Goal: Transaction & Acquisition: Purchase product/service

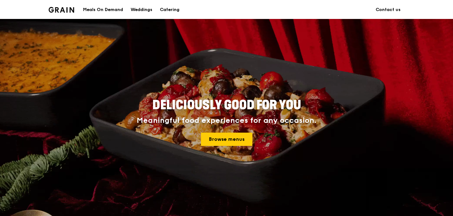
scroll to position [38, 0]
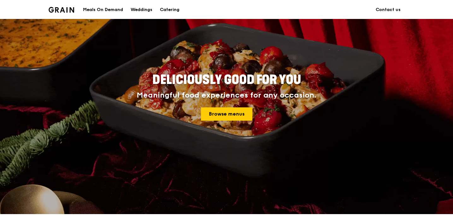
click at [226, 121] on div "Deliciously good for you Meaningful food experiences for any occasion. Browse m…" at bounding box center [226, 97] width 284 height 52
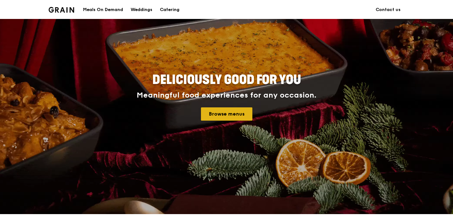
click at [227, 117] on link "Browse menus" at bounding box center [226, 113] width 51 height 13
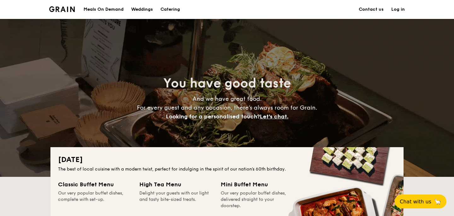
click at [105, 12] on div "Meals On Demand" at bounding box center [104, 9] width 40 height 19
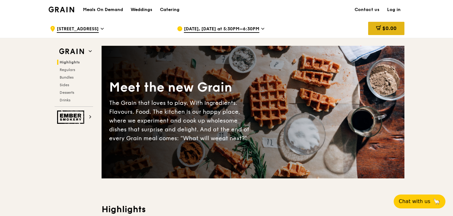
click at [384, 32] on div "$0.00" at bounding box center [386, 28] width 36 height 13
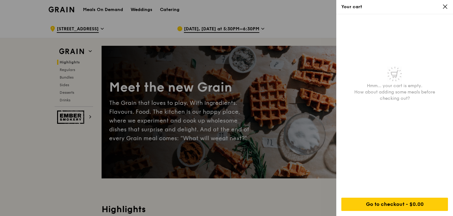
click at [446, 6] on icon at bounding box center [445, 7] width 6 height 6
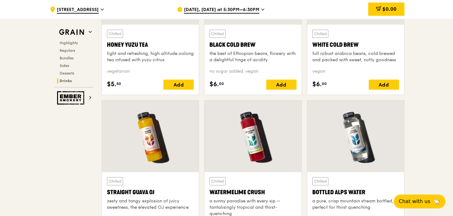
scroll to position [2660, 0]
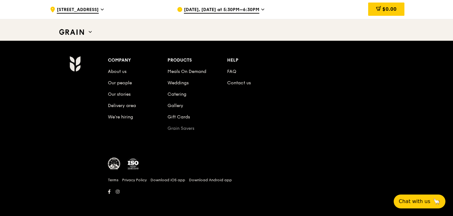
click at [177, 126] on link "Grain Savers" at bounding box center [180, 127] width 27 height 5
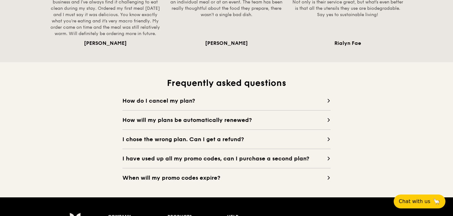
scroll to position [536, 0]
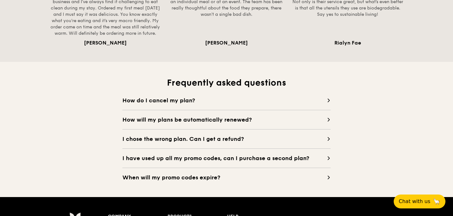
click at [182, 99] on span "How do I cancel my plan?" at bounding box center [224, 100] width 204 height 9
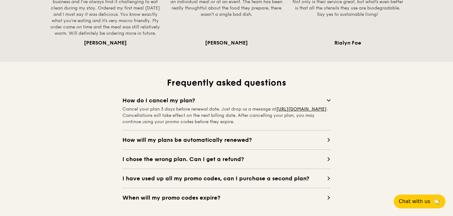
click at [182, 99] on span "How do I cancel my plan?" at bounding box center [224, 100] width 204 height 9
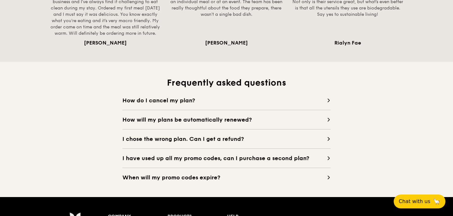
click at [178, 119] on span "How will my plans be automatically renewed?" at bounding box center [224, 119] width 204 height 9
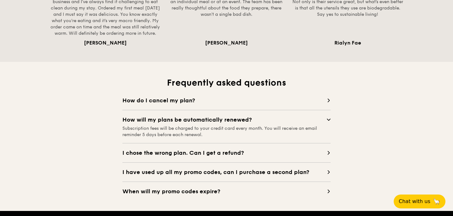
click at [175, 150] on span "I chose the wrong plan. Can I get a refund?" at bounding box center [224, 152] width 204 height 9
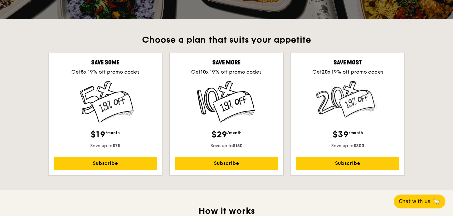
scroll to position [157, 0]
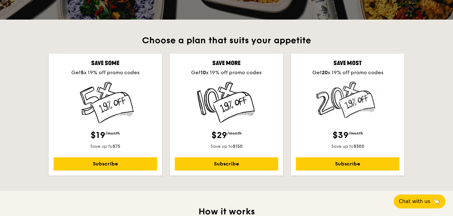
click at [106, 127] on div "Save some Get 5 x 19% off promo codes $19 /month Save up to $75 Subscribe" at bounding box center [106, 115] width 114 height 122
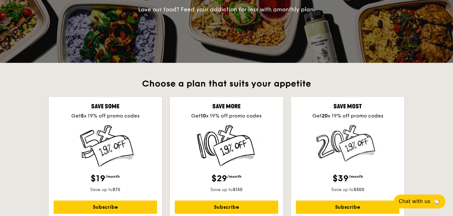
scroll to position [0, 0]
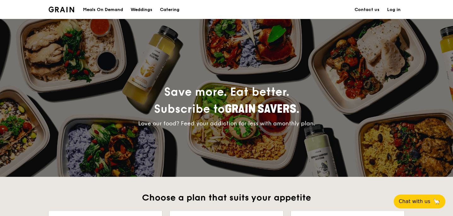
click at [398, 10] on link "Log in" at bounding box center [393, 9] width 21 height 19
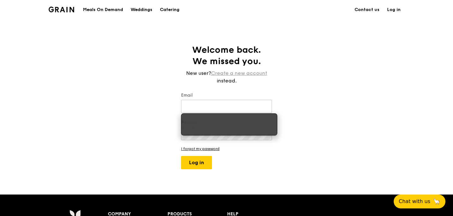
click at [244, 72] on link "Create a new account" at bounding box center [239, 73] width 56 height 8
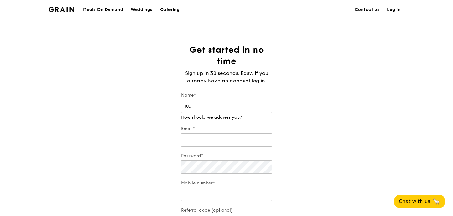
type input "KC"
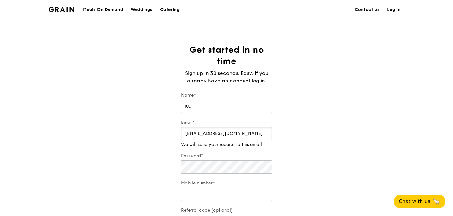
type input "kuochye.tan@gmail.com"
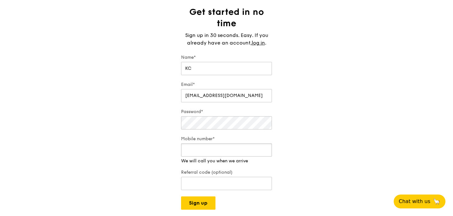
click at [195, 158] on div "Mobile number* We will call you when we arrive" at bounding box center [226, 150] width 91 height 28
type input "91123534"
click at [201, 200] on button "Sign up" at bounding box center [198, 202] width 34 height 13
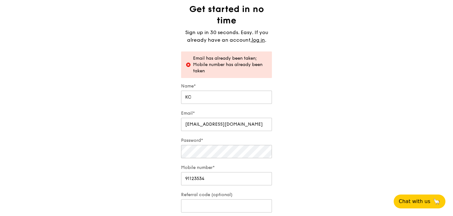
scroll to position [0, 0]
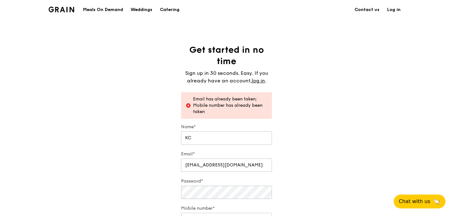
click at [396, 11] on link "Log in" at bounding box center [393, 9] width 21 height 19
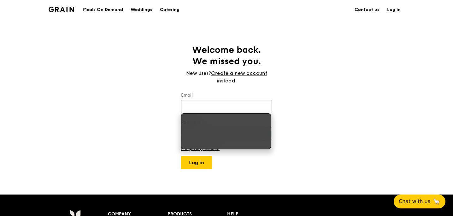
type input "kuochye.tan@gmail.com"
click at [177, 151] on div "Welcome back. We missed you. New user? Create a new account instead. Email kuoc…" at bounding box center [226, 106] width 101 height 125
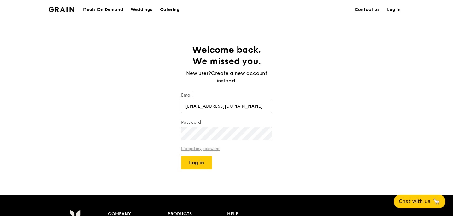
click at [192, 146] on link "I forgot my password" at bounding box center [226, 148] width 91 height 4
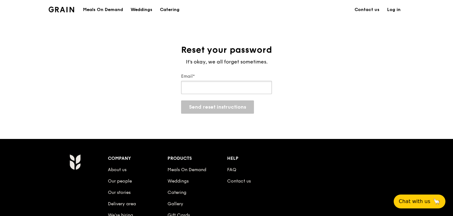
type input "kuochye.tan@gmail.com"
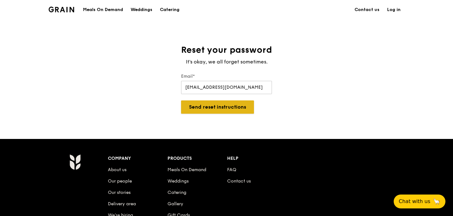
click at [212, 109] on button "Send reset instructions" at bounding box center [217, 106] width 73 height 13
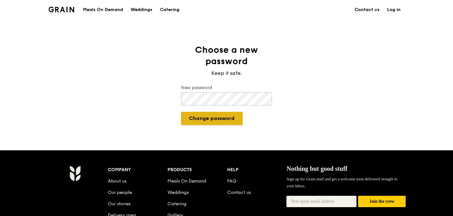
click at [228, 119] on button "Change password" at bounding box center [211, 118] width 61 height 13
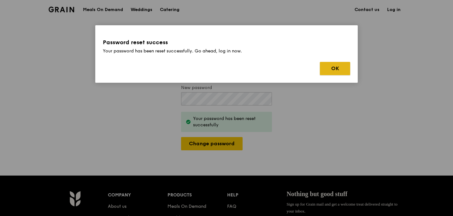
click at [338, 69] on button "OK" at bounding box center [335, 68] width 30 height 13
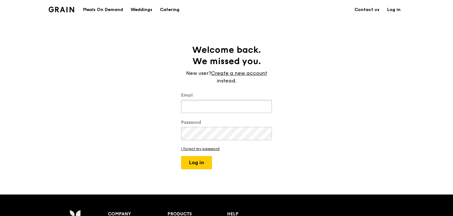
type input "kuochye.tan@gmail.com"
click at [181, 156] on button "Log in" at bounding box center [196, 162] width 31 height 13
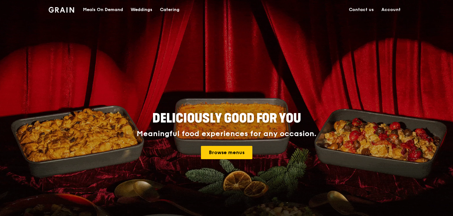
click at [387, 10] on link "Account" at bounding box center [390, 9] width 27 height 19
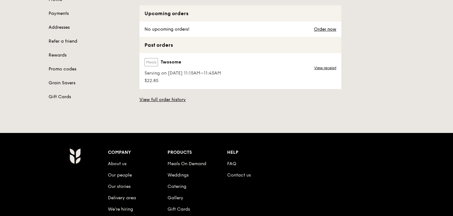
scroll to position [90, 0]
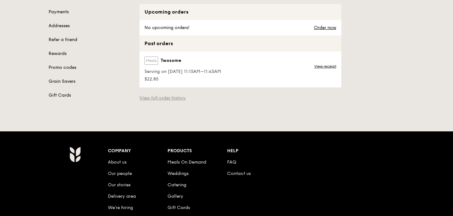
click at [157, 96] on link "View full order history" at bounding box center [162, 98] width 46 height 6
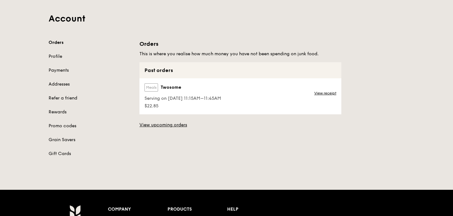
scroll to position [32, 0]
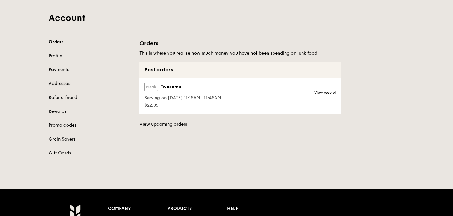
click at [55, 85] on link "Addresses" at bounding box center [90, 83] width 83 height 6
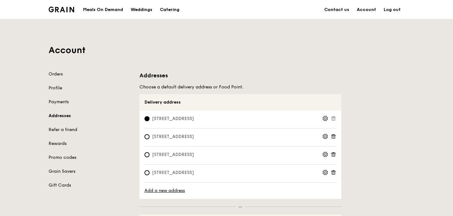
click at [334, 118] on icon at bounding box center [333, 118] width 6 height 6
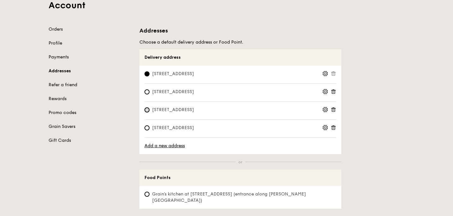
click at [146, 111] on input "[STREET_ADDRESS]" at bounding box center [146, 109] width 5 height 5
radio input "true"
click at [334, 125] on icon at bounding box center [333, 125] width 2 height 1
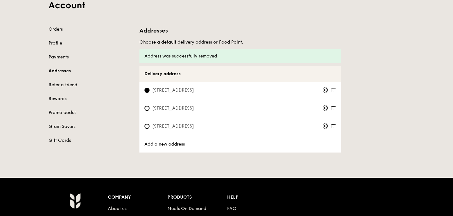
click at [334, 108] on icon at bounding box center [334, 108] width 0 height 1
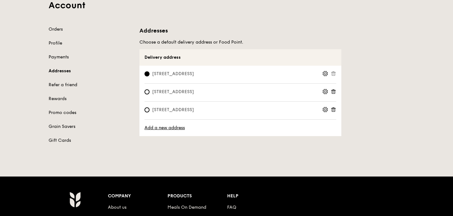
click at [332, 108] on icon at bounding box center [333, 110] width 6 height 6
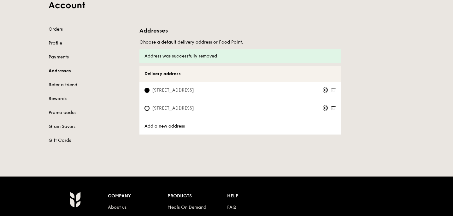
click at [334, 111] on span at bounding box center [333, 109] width 6 height 8
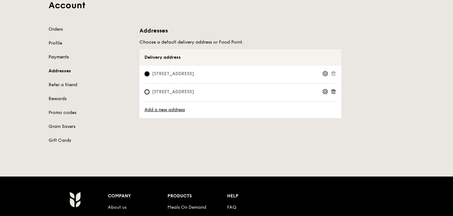
click at [52, 57] on link "Payments" at bounding box center [90, 57] width 83 height 6
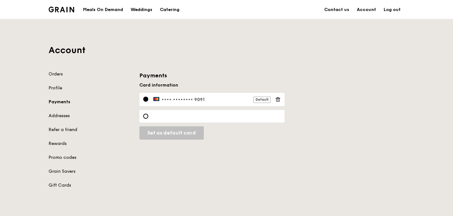
click at [277, 99] on icon at bounding box center [278, 99] width 6 height 6
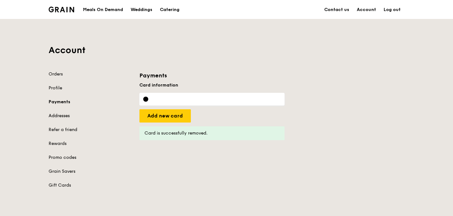
click at [64, 113] on link "Addresses" at bounding box center [90, 116] width 83 height 6
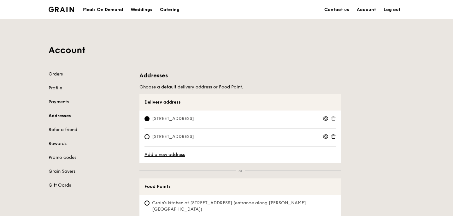
click at [334, 137] on icon at bounding box center [333, 136] width 6 height 6
click at [325, 137] on circle at bounding box center [325, 136] width 2 height 2
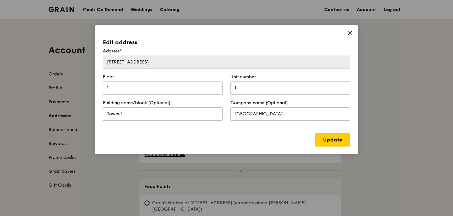
click at [349, 33] on icon at bounding box center [350, 33] width 6 height 6
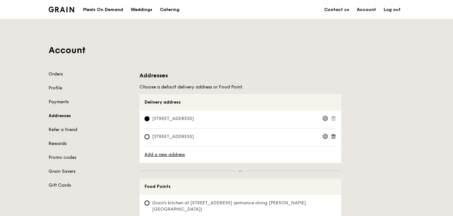
click at [58, 143] on link "Rewards" at bounding box center [90, 143] width 83 height 6
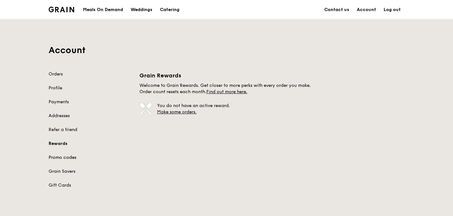
click at [59, 158] on link "Promo codes" at bounding box center [90, 157] width 83 height 6
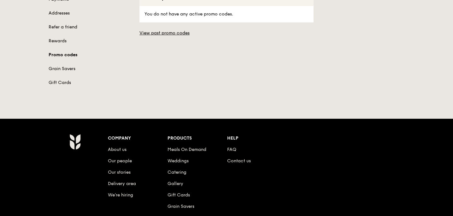
scroll to position [180, 0]
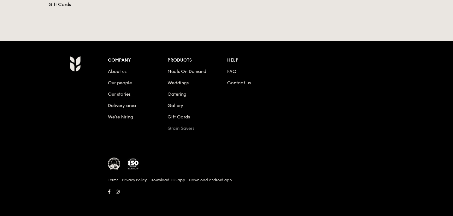
click at [174, 129] on link "Grain Savers" at bounding box center [180, 127] width 27 height 5
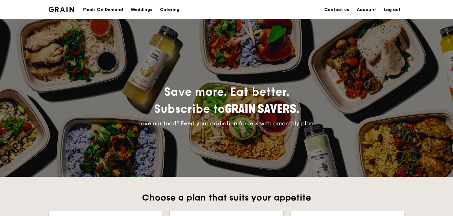
click at [107, 13] on div "Meals On Demand" at bounding box center [103, 9] width 40 height 19
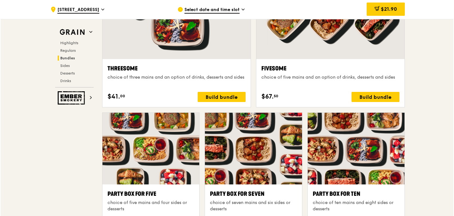
scroll to position [1148, 0]
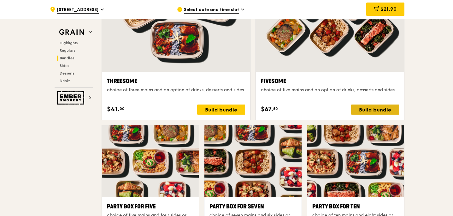
click at [382, 111] on div "Build bundle" at bounding box center [375, 109] width 48 height 10
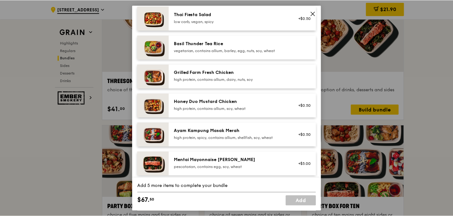
scroll to position [123, 0]
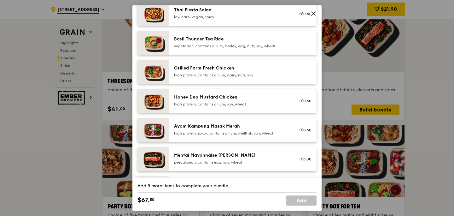
click at [219, 71] on div "Grilled Farm Fresh Chicken" at bounding box center [230, 68] width 113 height 6
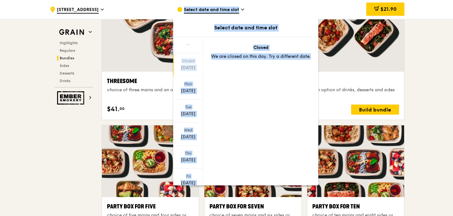
click at [219, 75] on div "Closed Aug 17 Mon Aug 18 Tue Aug 19 Wed Aug 20 Thu Aug 21 Fri Aug 22 Sat Aug 23…" at bounding box center [245, 111] width 145 height 149
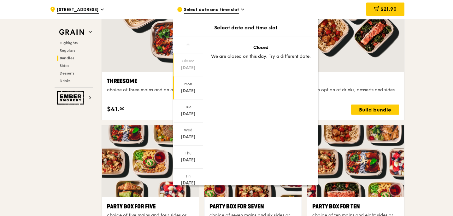
click at [192, 86] on div "Mon" at bounding box center [188, 83] width 28 height 5
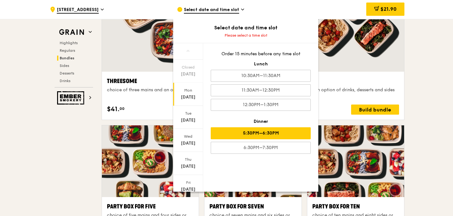
click at [244, 131] on div "5:30PM–6:30PM" at bounding box center [261, 133] width 100 height 12
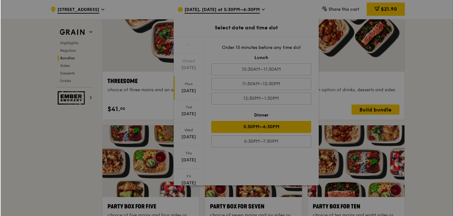
scroll to position [1148, 0]
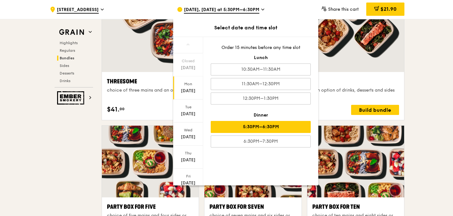
click at [351, 57] on div at bounding box center [330, 16] width 148 height 109
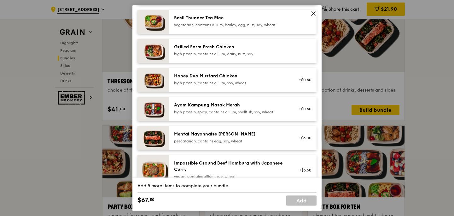
scroll to position [144, 0]
click at [220, 56] on div "high protein, contains allium, dairy, nuts, soy" at bounding box center [230, 53] width 113 height 5
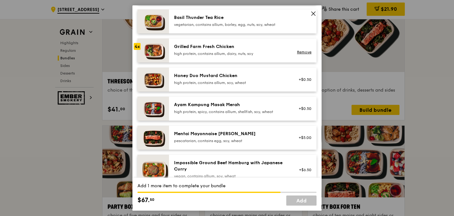
click at [220, 56] on div "high protein, contains allium, dairy, nuts, soy" at bounding box center [230, 53] width 113 height 5
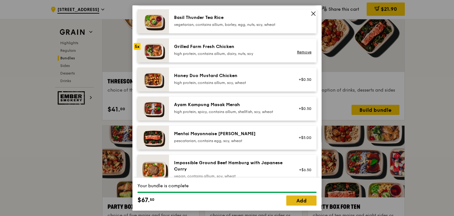
click at [306, 204] on link "Add" at bounding box center [301, 200] width 30 height 10
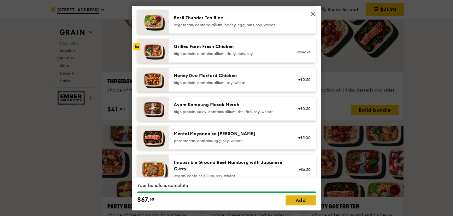
scroll to position [1148, 0]
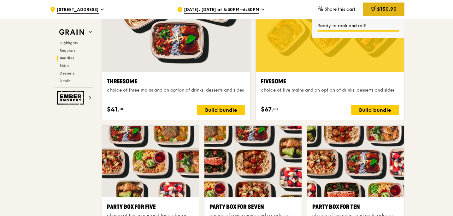
click at [375, 9] on div "$150.90" at bounding box center [384, 9] width 42 height 13
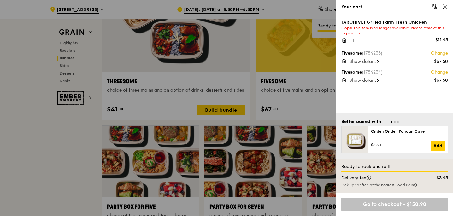
scroll to position [1148, 0]
click at [345, 61] on icon at bounding box center [345, 61] width 0 height 1
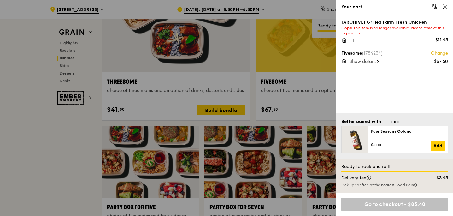
click at [343, 42] on icon at bounding box center [344, 41] width 6 height 6
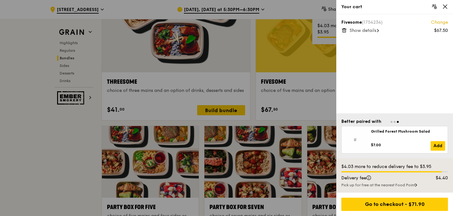
scroll to position [1147, 0]
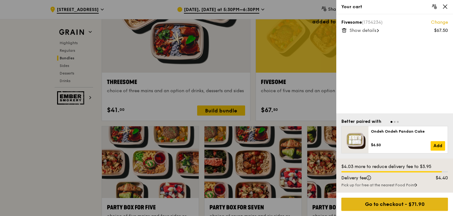
click at [398, 204] on div "Go to checkout - $71.90" at bounding box center [394, 203] width 107 height 13
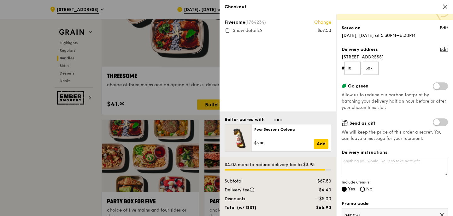
scroll to position [57, 0]
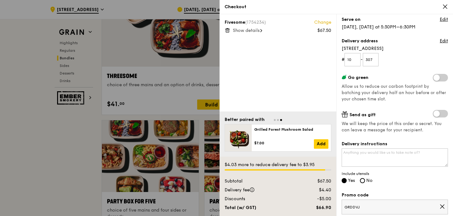
click at [439, 77] on span at bounding box center [440, 78] width 15 height 8
click at [434, 78] on input "checkbox" at bounding box center [434, 78] width 0 height 0
click at [439, 77] on span at bounding box center [440, 78] width 15 height 8
click at [434, 78] on input "checkbox" at bounding box center [434, 78] width 0 height 0
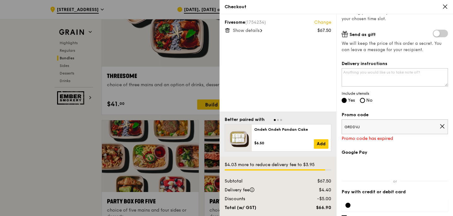
scroll to position [165, 0]
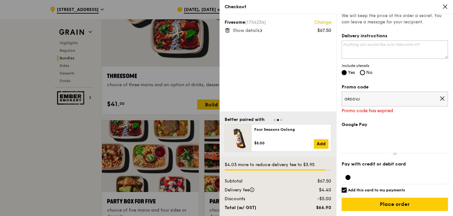
click at [440, 99] on icon at bounding box center [442, 98] width 4 height 4
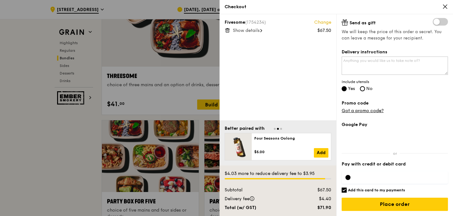
scroll to position [149, 0]
click at [445, 6] on icon at bounding box center [445, 7] width 6 height 6
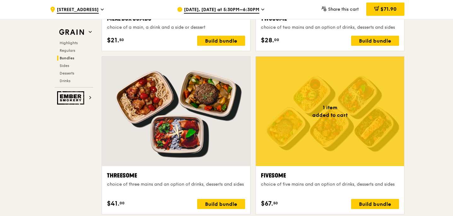
scroll to position [1053, 0]
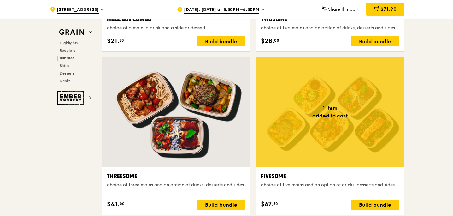
click at [393, 17] on div "$71.90" at bounding box center [385, 9] width 38 height 19
click at [390, 10] on span "$71.90" at bounding box center [388, 9] width 16 height 6
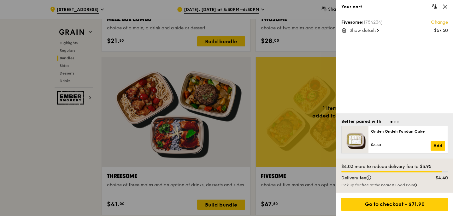
click at [344, 31] on icon at bounding box center [344, 30] width 6 height 6
click at [314, 34] on div at bounding box center [226, 108] width 453 height 216
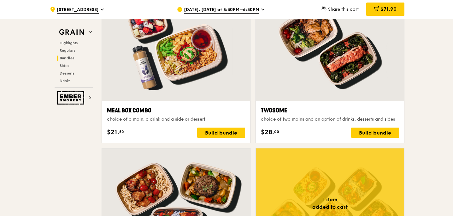
scroll to position [956, 0]
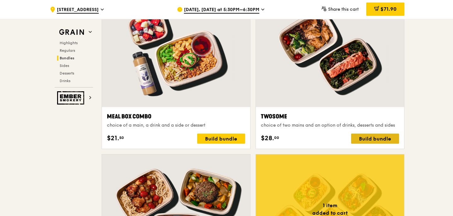
click at [371, 139] on div "Build bundle" at bounding box center [375, 138] width 48 height 10
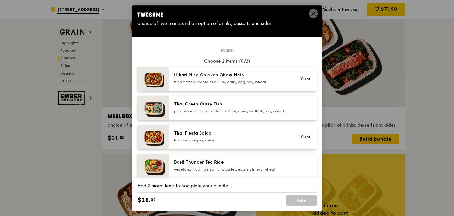
click at [315, 13] on icon at bounding box center [314, 14] width 6 height 6
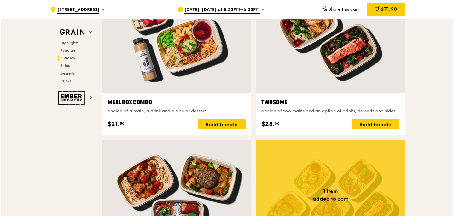
scroll to position [969, 0]
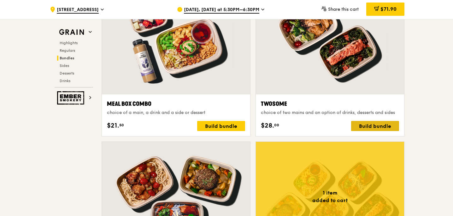
click at [358, 126] on div "Build bundle" at bounding box center [375, 126] width 48 height 10
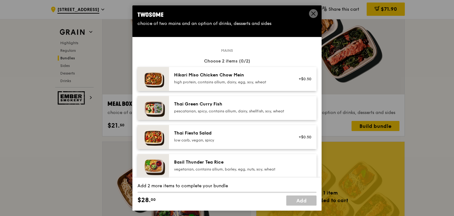
click at [242, 104] on div "Thai Green Curry Fish" at bounding box center [230, 104] width 113 height 6
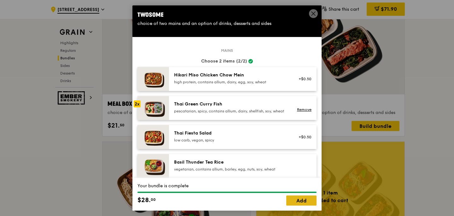
click at [294, 201] on link "Add" at bounding box center [301, 200] width 30 height 10
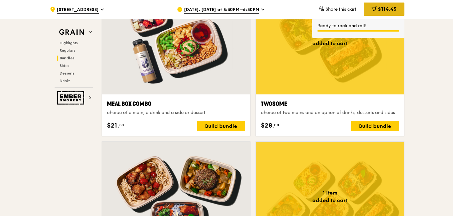
click at [379, 9] on span "$114.45" at bounding box center [387, 9] width 19 height 6
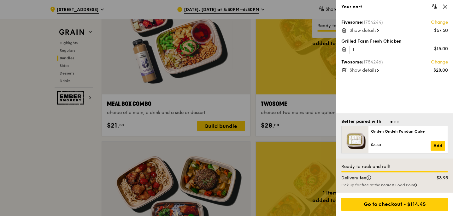
scroll to position [969, 0]
click at [342, 31] on icon at bounding box center [343, 30] width 3 height 3
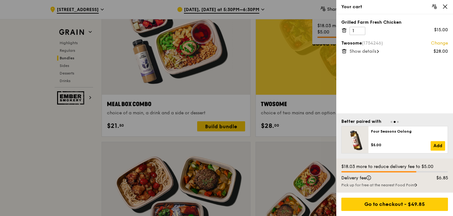
click at [343, 30] on icon at bounding box center [344, 30] width 6 height 6
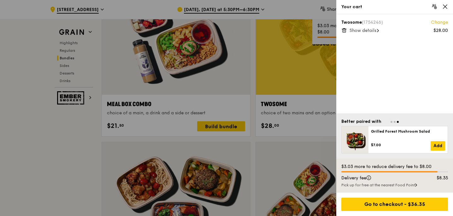
scroll to position [968, 0]
click at [62, 178] on div at bounding box center [226, 108] width 453 height 216
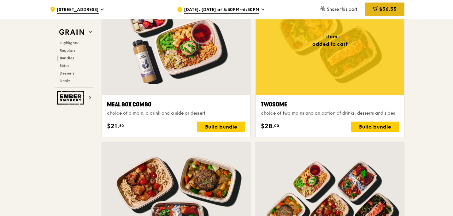
click at [374, 9] on icon at bounding box center [375, 8] width 5 height 5
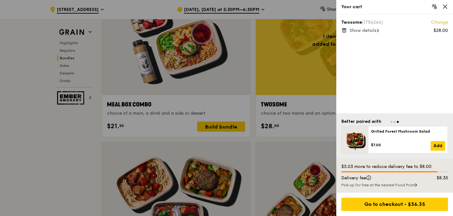
scroll to position [968, 0]
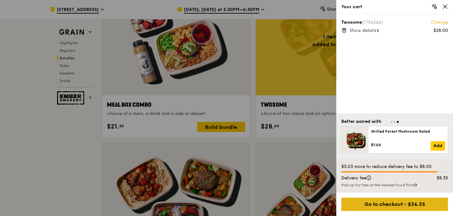
click at [381, 204] on div "Go to checkout - $36.35" at bounding box center [394, 203] width 107 height 13
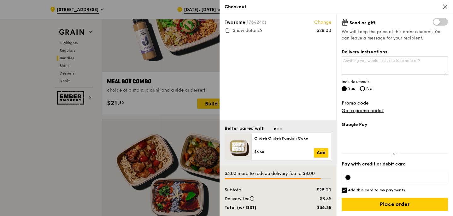
scroll to position [992, 0]
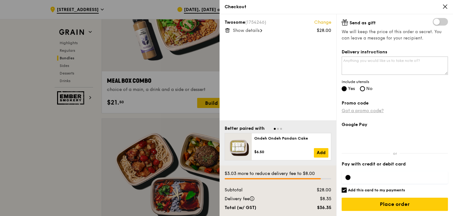
click at [363, 111] on link "Got a promo code?" at bounding box center [362, 110] width 42 height 5
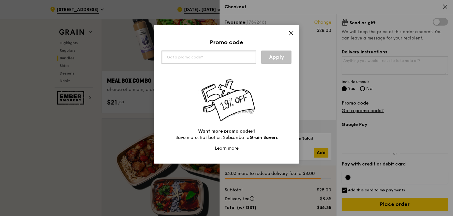
paste input "K19OFF10C15"
type input "K19OFF10C15"
click at [274, 58] on link "Apply" at bounding box center [276, 56] width 30 height 13
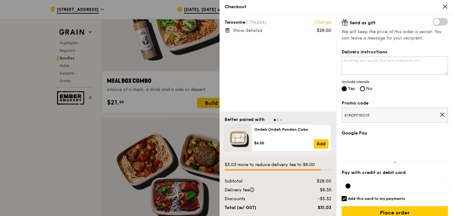
click at [444, 114] on icon at bounding box center [442, 115] width 6 height 6
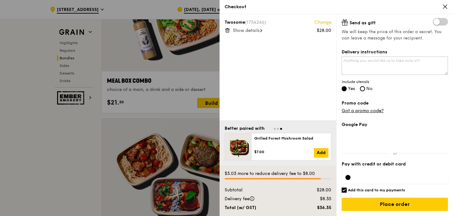
click at [445, 4] on icon at bounding box center [445, 7] width 6 height 6
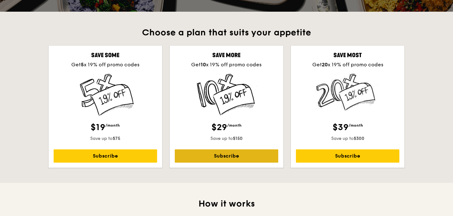
scroll to position [171, 0]
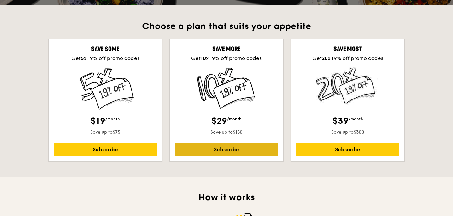
click at [223, 147] on link "Subscribe" at bounding box center [226, 149] width 103 height 13
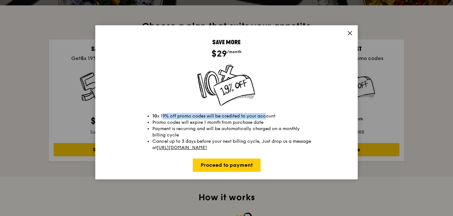
drag, startPoint x: 162, startPoint y: 115, endPoint x: 264, endPoint y: 116, distance: 101.8
click at [264, 116] on li "10 x 19% off promo codes will be credited to your account" at bounding box center [232, 116] width 161 height 6
drag, startPoint x: 174, startPoint y: 122, endPoint x: 257, endPoint y: 121, distance: 82.3
click at [257, 121] on li "Promo codes will expire 1 month from purchase date" at bounding box center [232, 122] width 161 height 6
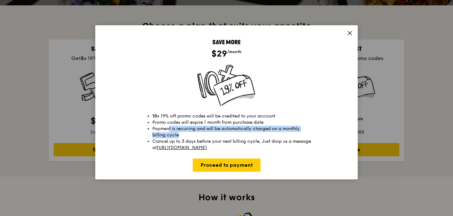
drag, startPoint x: 169, startPoint y: 128, endPoint x: 202, endPoint y: 133, distance: 34.0
click at [202, 133] on li "Payment is recurring and will be automatically charged on a monthly billing cyc…" at bounding box center [232, 131] width 161 height 13
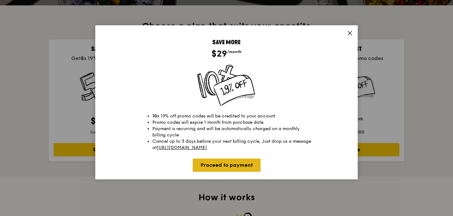
click at [226, 165] on link "Proceed to payment" at bounding box center [227, 164] width 68 height 13
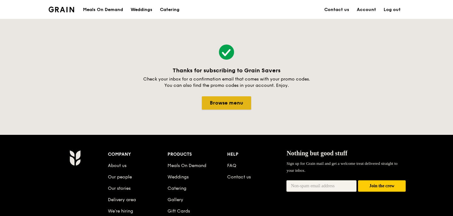
click at [238, 104] on link "Browse menu" at bounding box center [226, 102] width 49 height 13
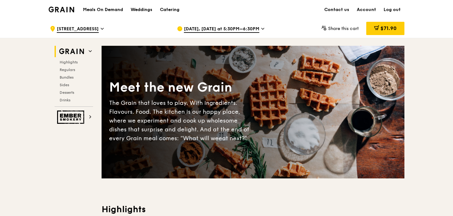
click at [198, 31] on span "[DATE], [DATE] at 5:30PM–6:30PM" at bounding box center [221, 29] width 75 height 7
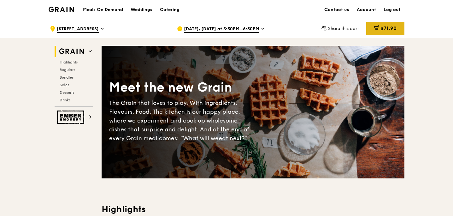
click at [386, 31] on div "$71.90" at bounding box center [385, 28] width 38 height 13
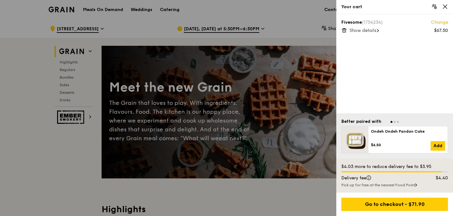
click at [343, 31] on icon at bounding box center [343, 30] width 0 height 1
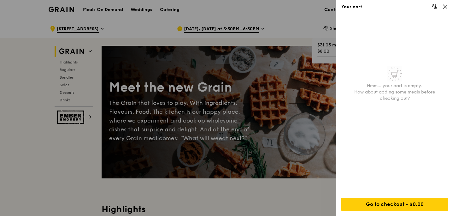
click at [445, 9] on icon at bounding box center [445, 7] width 6 height 6
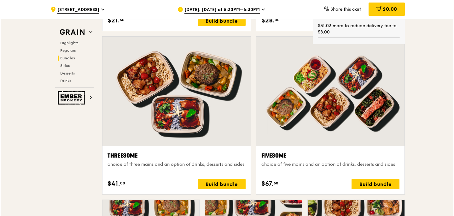
scroll to position [1099, 0]
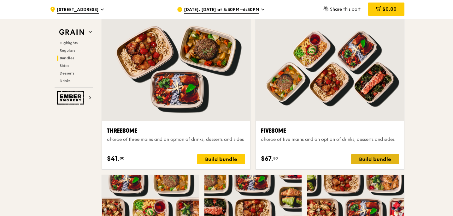
click at [359, 160] on div "Build bundle" at bounding box center [375, 159] width 48 height 10
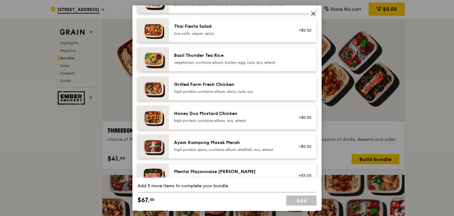
scroll to position [107, 0]
click at [207, 94] on div "high protein, contains allium, dairy, nuts, soy" at bounding box center [230, 91] width 113 height 5
click at [213, 93] on div "Grilled Farm Fresh Chicken high protein, contains allium, dairy, nuts, soy" at bounding box center [230, 87] width 113 height 13
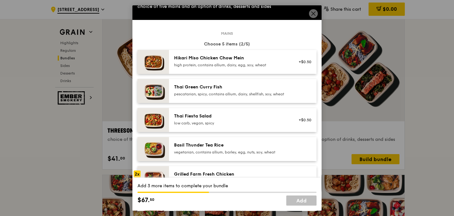
scroll to position [0, 0]
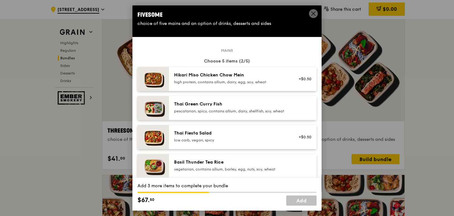
click at [214, 76] on div "Hikari Miso Chicken Chow Mein" at bounding box center [230, 75] width 113 height 6
click at [213, 79] on div "Hikari Miso Chicken Chow Mein high protein, contains allium, dairy, egg, soy, w…" at bounding box center [230, 78] width 113 height 13
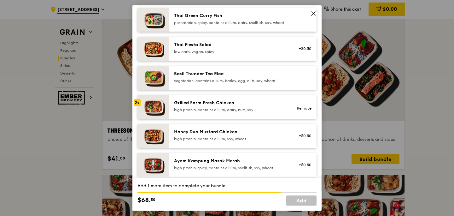
scroll to position [89, 0]
click at [213, 106] on div "Grilled Farm Fresh Chicken" at bounding box center [230, 102] width 113 height 6
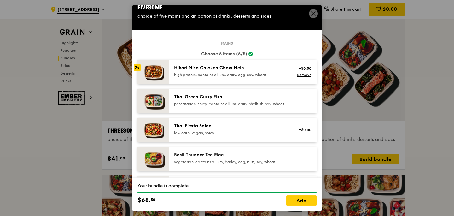
scroll to position [0, 0]
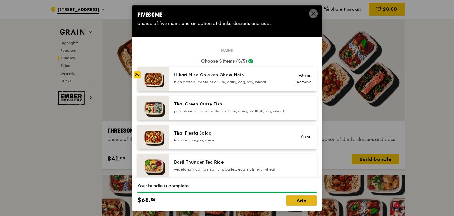
click at [306, 199] on link "Add" at bounding box center [301, 200] width 30 height 10
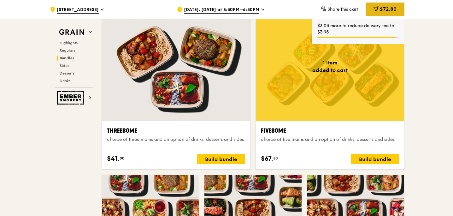
click at [383, 9] on span "$72.80" at bounding box center [388, 9] width 17 height 6
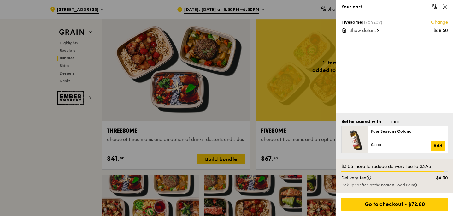
click at [365, 31] on span "Show details" at bounding box center [362, 30] width 27 height 5
click at [365, 31] on span "Hide details" at bounding box center [361, 30] width 25 height 5
click at [446, 5] on icon at bounding box center [445, 7] width 6 height 6
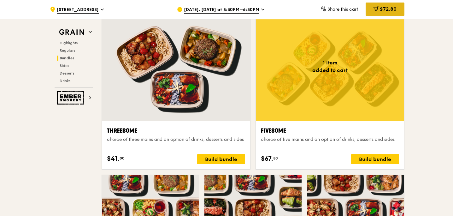
click at [383, 7] on span "$72.80" at bounding box center [388, 9] width 17 height 6
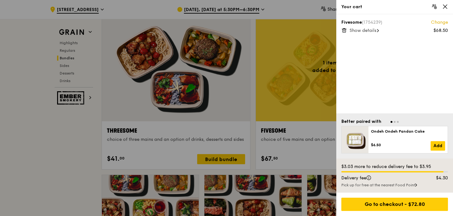
click at [342, 30] on icon at bounding box center [343, 30] width 3 height 3
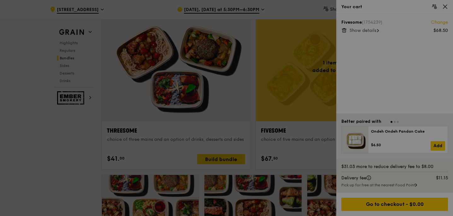
click at [57, 165] on div at bounding box center [226, 108] width 453 height 216
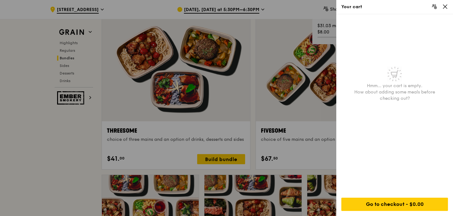
click at [278, 164] on div at bounding box center [226, 108] width 453 height 216
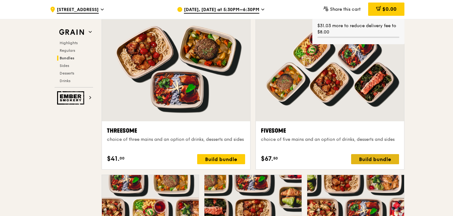
click at [358, 159] on div "Build bundle" at bounding box center [375, 159] width 48 height 10
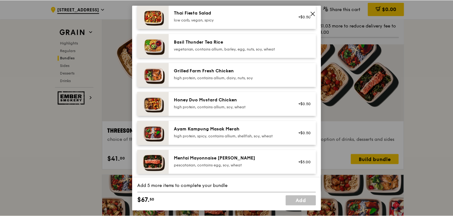
scroll to position [166, 0]
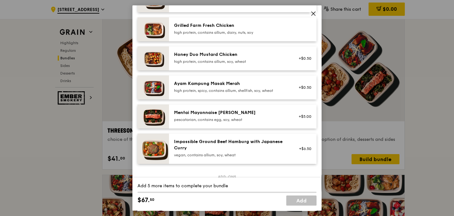
click at [224, 29] on div "Grilled Farm Fresh Chicken" at bounding box center [230, 25] width 113 height 6
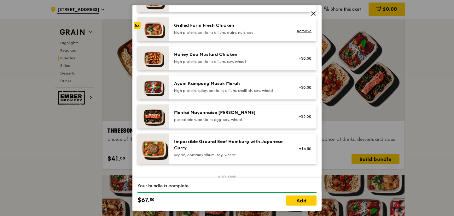
click at [224, 29] on div "Grilled Farm Fresh Chicken" at bounding box center [230, 25] width 113 height 6
click at [295, 203] on link "Add" at bounding box center [301, 200] width 30 height 10
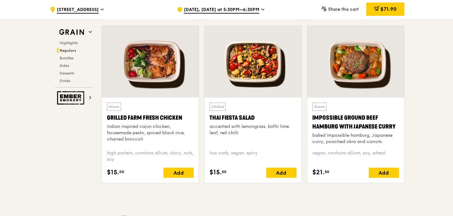
scroll to position [714, 0]
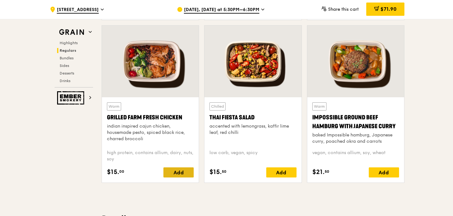
click at [173, 170] on div "Add" at bounding box center [178, 172] width 30 height 10
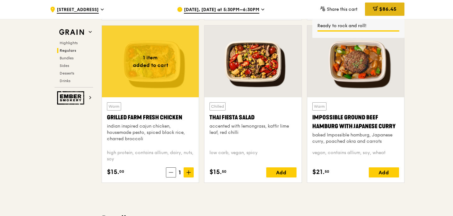
click at [383, 10] on span "$86.45" at bounding box center [387, 9] width 17 height 6
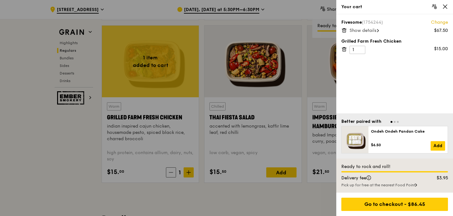
scroll to position [708, 0]
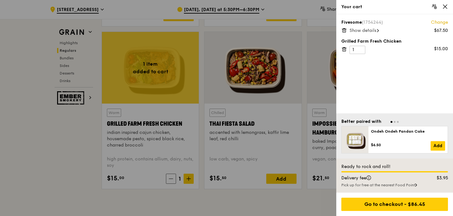
click at [77, 157] on div at bounding box center [226, 108] width 453 height 216
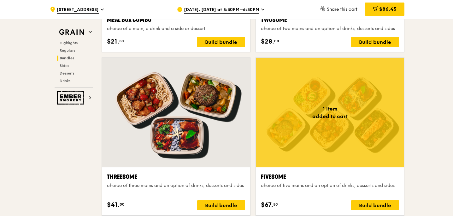
scroll to position [1052, 0]
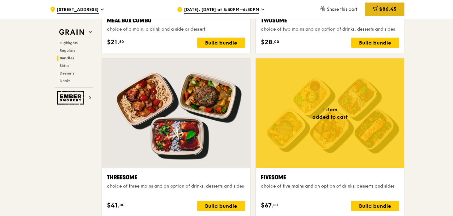
click at [382, 9] on span "$86.45" at bounding box center [387, 9] width 17 height 6
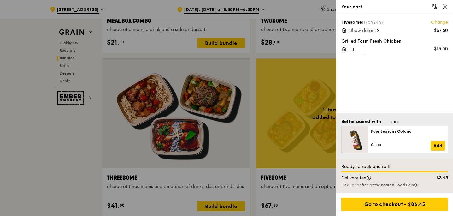
scroll to position [1052, 0]
click at [447, 8] on icon at bounding box center [445, 7] width 6 height 6
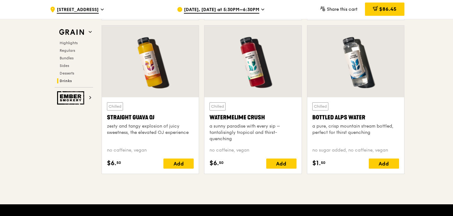
scroll to position [2660, 0]
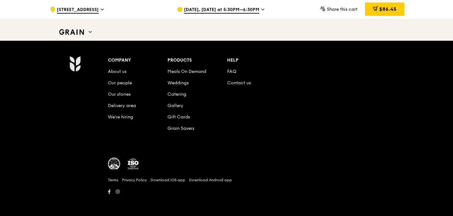
click at [174, 125] on li "Grain Savers" at bounding box center [197, 126] width 60 height 11
click at [174, 130] on link "Grain Savers" at bounding box center [180, 127] width 27 height 5
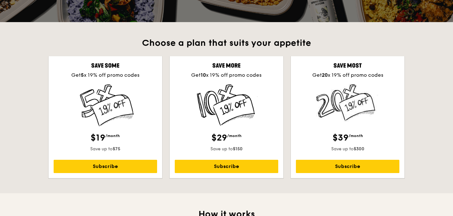
scroll to position [155, 0]
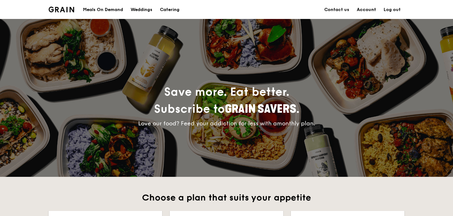
click at [364, 9] on link "Account" at bounding box center [366, 9] width 27 height 19
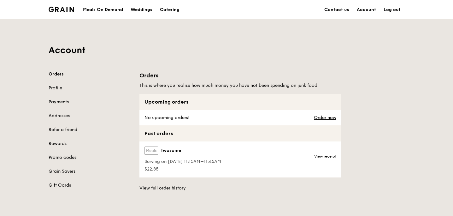
click at [58, 155] on link "Promo codes" at bounding box center [90, 157] width 83 height 6
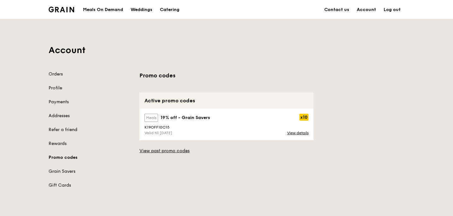
click at [158, 128] on div "K19OFF10C15" at bounding box center [227, 127] width 172 height 4
copy div "K19OFF10C15"
click at [293, 132] on link "View details" at bounding box center [297, 133] width 21 height 4
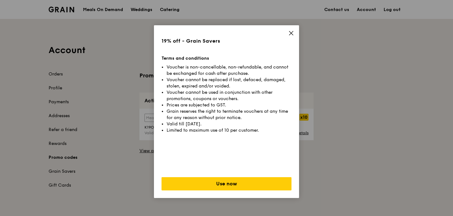
click at [289, 33] on icon at bounding box center [291, 33] width 6 height 6
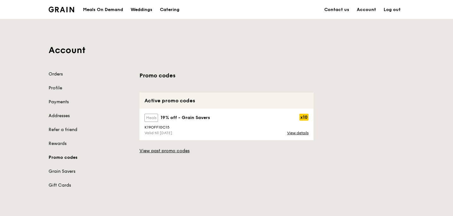
click at [159, 127] on div "K19OFF10C15" at bounding box center [227, 127] width 172 height 4
copy div "K19OFF10C15"
click at [116, 7] on div "Meals On Demand" at bounding box center [103, 9] width 40 height 19
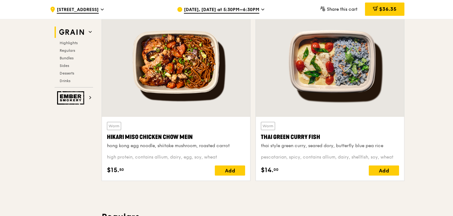
scroll to position [223, 0]
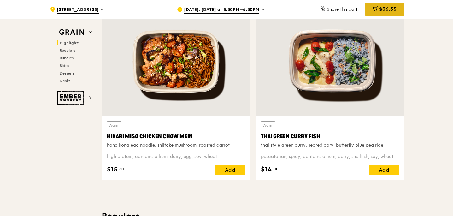
click at [375, 12] on span at bounding box center [375, 9] width 5 height 7
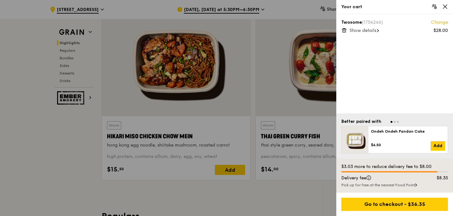
click at [342, 31] on icon at bounding box center [343, 30] width 3 height 3
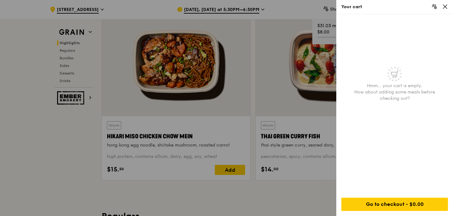
click at [443, 8] on icon at bounding box center [445, 7] width 4 height 4
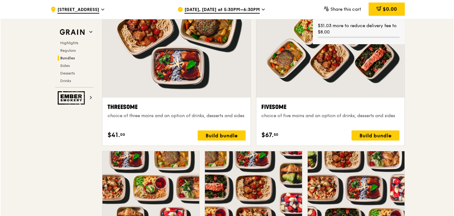
scroll to position [1124, 0]
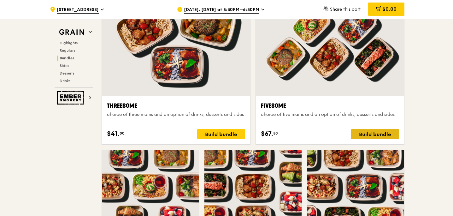
click at [368, 130] on div "Build bundle" at bounding box center [375, 134] width 48 height 10
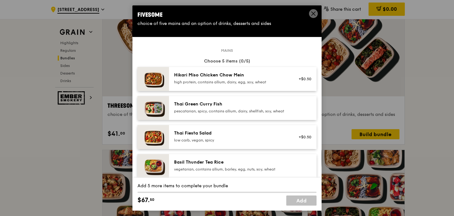
click at [237, 73] on div "Hikari Miso Chicken Chow Mein" at bounding box center [230, 75] width 113 height 6
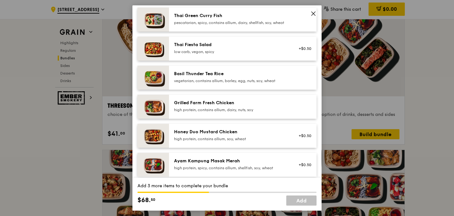
scroll to position [96, 0]
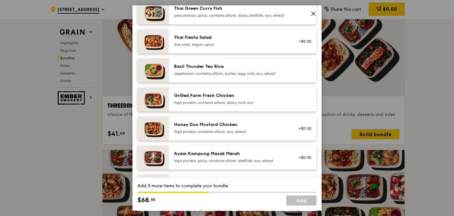
click at [236, 105] on div "high protein, contains allium, dairy, nuts, soy" at bounding box center [230, 102] width 113 height 5
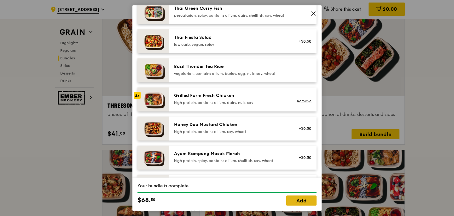
click at [295, 197] on link "Add" at bounding box center [301, 200] width 30 height 10
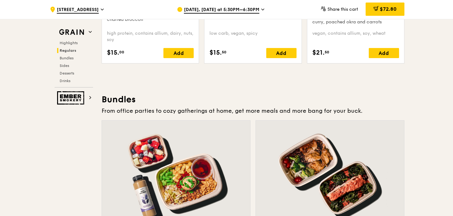
scroll to position [832, 0]
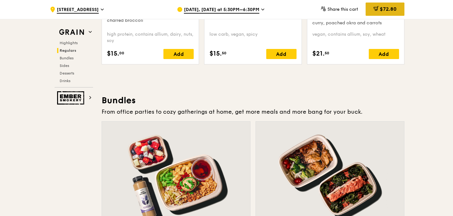
click at [380, 12] on span "$72.80" at bounding box center [388, 9] width 17 height 6
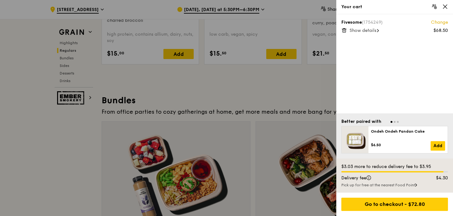
click at [372, 30] on span "Show details" at bounding box center [362, 30] width 27 height 5
click at [445, 8] on icon at bounding box center [445, 7] width 6 height 6
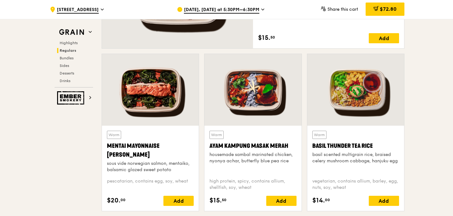
scroll to position [524, 0]
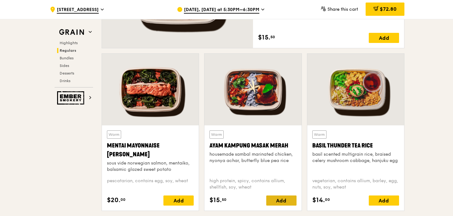
click at [281, 200] on div "Add" at bounding box center [281, 200] width 30 height 10
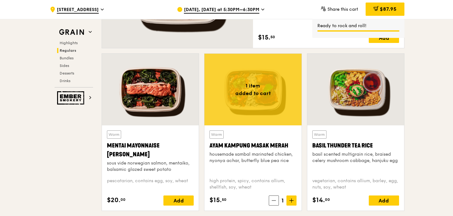
click at [255, 162] on div "housemade sambal marinated chicken, nyonya achar, butterfly blue pea rice" at bounding box center [252, 157] width 87 height 13
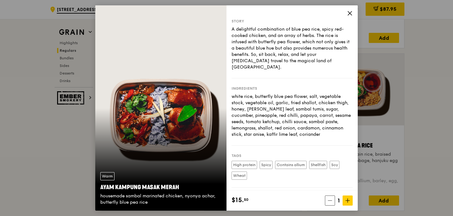
click at [349, 13] on icon at bounding box center [350, 13] width 4 height 4
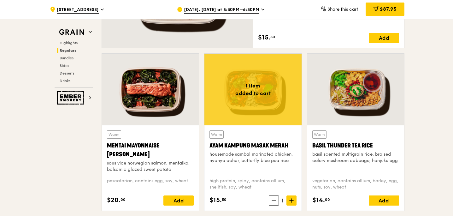
click at [353, 84] on div at bounding box center [355, 90] width 97 height 72
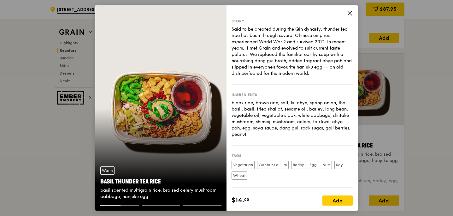
scroll to position [50, 0]
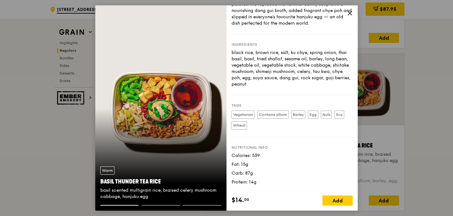
click at [349, 13] on icon at bounding box center [350, 13] width 4 height 4
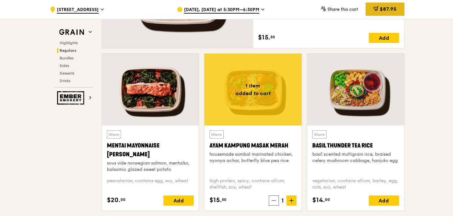
click at [389, 8] on span "$87.95" at bounding box center [388, 9] width 17 height 6
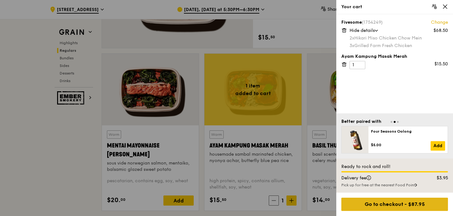
click at [386, 207] on div "Go to checkout - $87.95" at bounding box center [394, 203] width 107 height 13
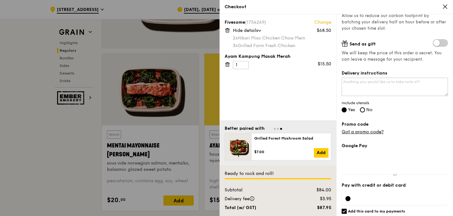
scroll to position [130, 0]
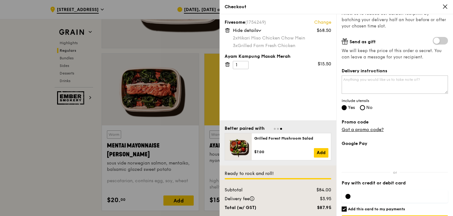
click at [372, 128] on link "Got a promo code?" at bounding box center [362, 129] width 42 height 5
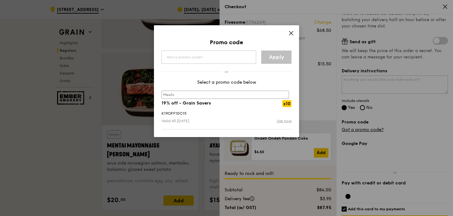
click at [283, 120] on link "Use now" at bounding box center [284, 121] width 15 height 6
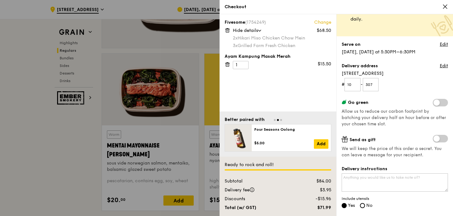
scroll to position [0, 0]
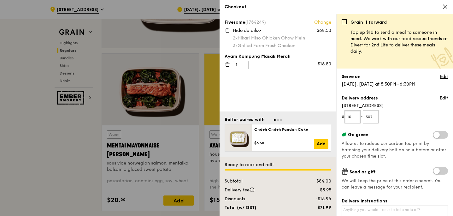
click at [354, 119] on input "10" at bounding box center [352, 116] width 16 height 13
click at [376, 118] on input "307" at bounding box center [371, 116] width 16 height 13
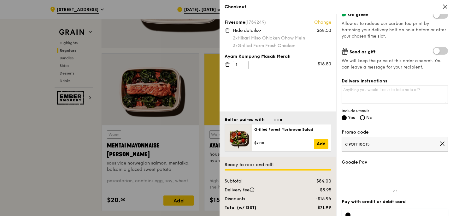
scroll to position [132, 0]
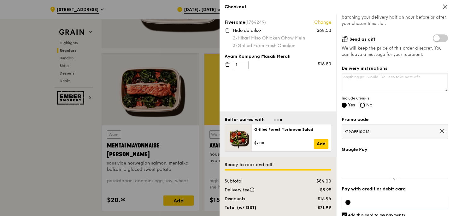
click at [368, 85] on textarea "Delivery instructions" at bounding box center [394, 82] width 106 height 18
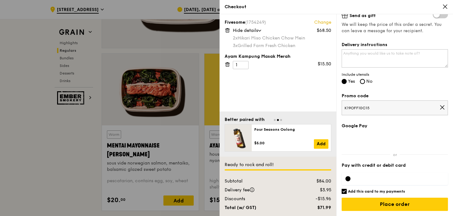
click at [347, 180] on div at bounding box center [347, 178] width 5 height 5
click at [373, 181] on div at bounding box center [394, 178] width 106 height 13
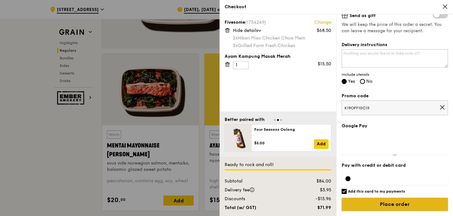
click at [395, 205] on input "Place order" at bounding box center [394, 203] width 106 height 13
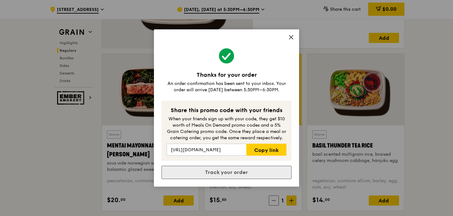
click at [235, 171] on link "Track your order" at bounding box center [226, 172] width 130 height 13
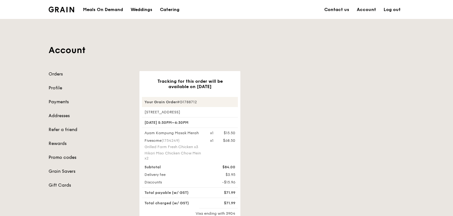
click at [57, 158] on link "Promo codes" at bounding box center [90, 157] width 83 height 6
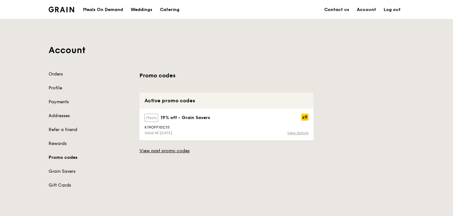
click at [298, 135] on link "View details" at bounding box center [297, 133] width 21 height 4
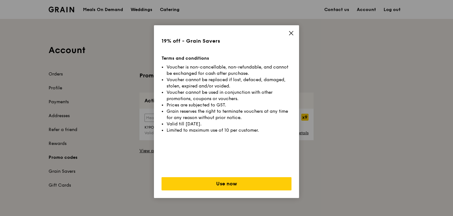
click at [289, 33] on icon at bounding box center [291, 33] width 6 height 6
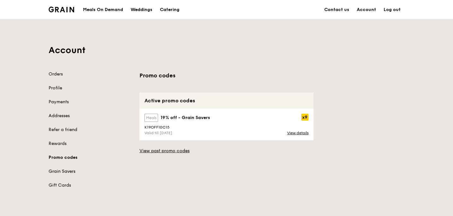
click at [65, 169] on link "Grain Savers" at bounding box center [90, 171] width 83 height 6
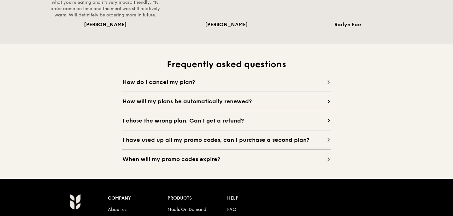
scroll to position [564, 0]
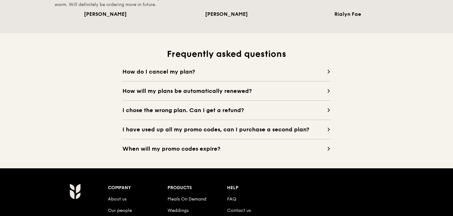
click at [179, 63] on div "Frequently asked questions How do I cancel my plan? Cancel your plan 3 days bef…" at bounding box center [226, 100] width 363 height 105
click at [177, 77] on div "How do I cancel my plan? Cancel your plan 3 days before renewal date. Just drop…" at bounding box center [226, 110] width 208 height 86
click at [180, 70] on span "How do I cancel my plan?" at bounding box center [224, 71] width 204 height 9
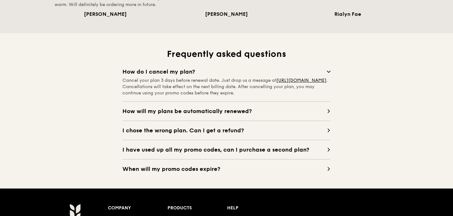
click at [192, 112] on span "How will my plans be automatically renewed?" at bounding box center [224, 111] width 204 height 9
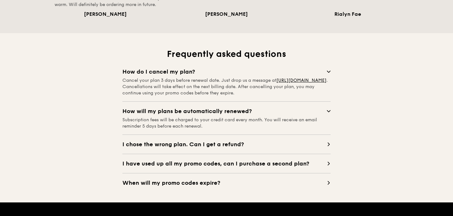
click at [195, 143] on span "I chose the wrong plan. Can I get a refund?" at bounding box center [224, 144] width 204 height 9
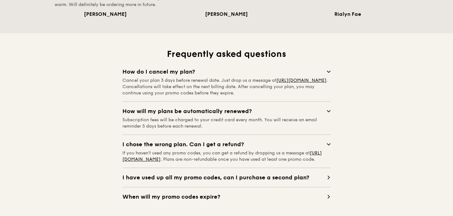
click at [195, 182] on span "I have used up all my promo codes, can I purchase a second plan?" at bounding box center [224, 177] width 204 height 9
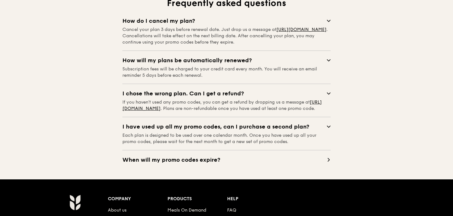
scroll to position [616, 0]
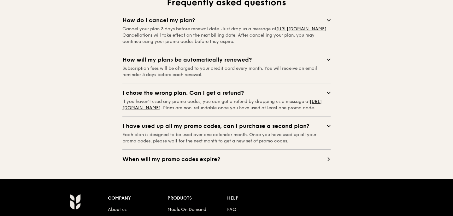
click at [197, 170] on div "Frequently asked questions How do I cancel my plan? Cancel your plan 3 days bef…" at bounding box center [226, 80] width 363 height 197
click at [202, 162] on span "When will my promo codes expire?" at bounding box center [224, 158] width 204 height 9
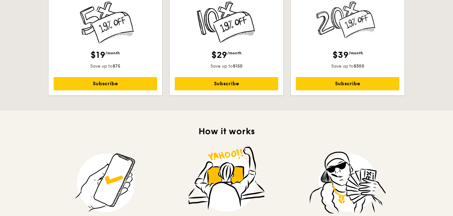
scroll to position [0, 0]
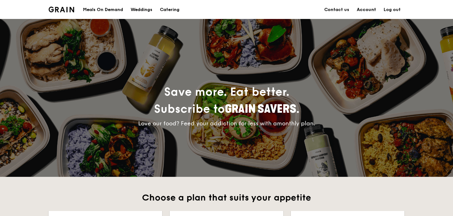
click at [369, 12] on link "Account" at bounding box center [366, 9] width 27 height 19
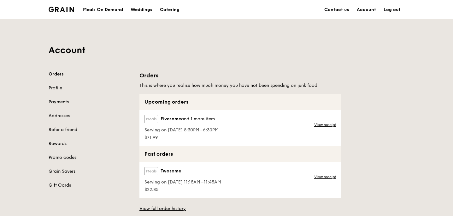
click at [61, 155] on link "Promo codes" at bounding box center [90, 157] width 83 height 6
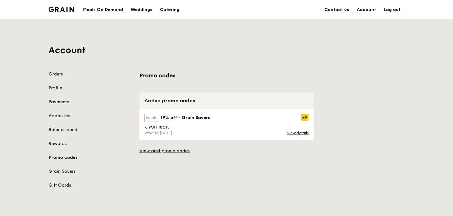
click at [60, 74] on link "Orders" at bounding box center [90, 74] width 83 height 6
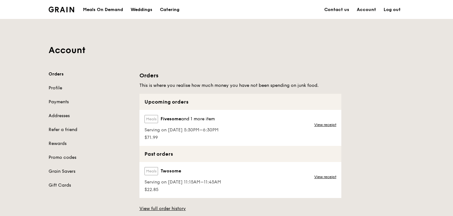
click at [151, 120] on label "Meals" at bounding box center [151, 119] width 14 height 8
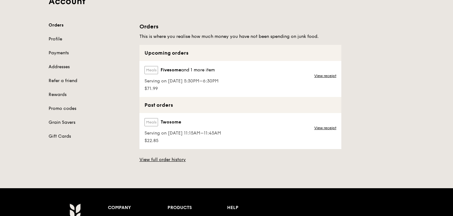
scroll to position [50, 0]
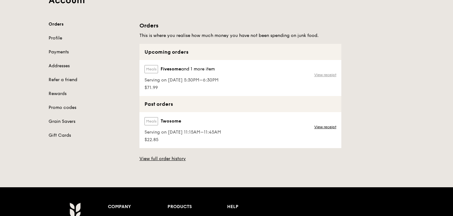
click at [327, 76] on link "View receipt" at bounding box center [325, 74] width 22 height 5
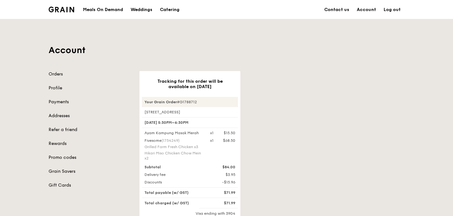
click at [103, 11] on div "Meals On Demand" at bounding box center [103, 9] width 40 height 19
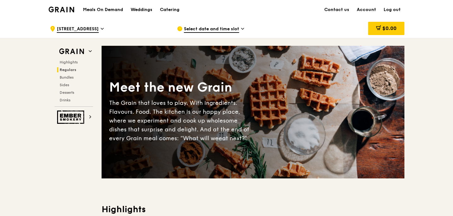
click at [223, 32] on span "Select date and time slot" at bounding box center [211, 29] width 55 height 7
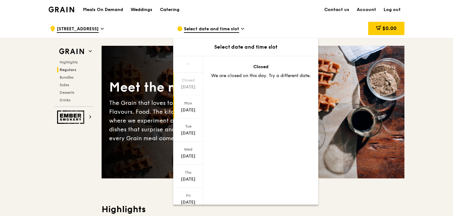
click at [191, 111] on div "Aug 18" at bounding box center [188, 110] width 28 height 6
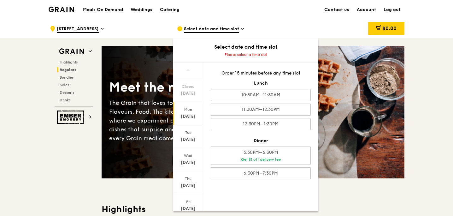
click at [191, 117] on div "Aug 18" at bounding box center [188, 116] width 28 height 6
click at [187, 137] on div "Aug 19" at bounding box center [188, 139] width 28 height 6
click at [189, 120] on div "Mon Aug 18" at bounding box center [188, 113] width 30 height 23
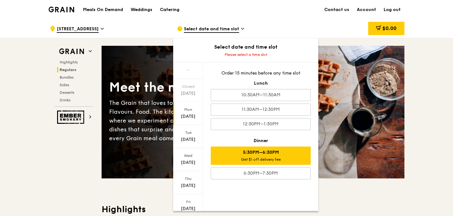
click at [246, 155] on div "5:30PM–6:30PM Get $1 off delivery fee" at bounding box center [261, 155] width 100 height 18
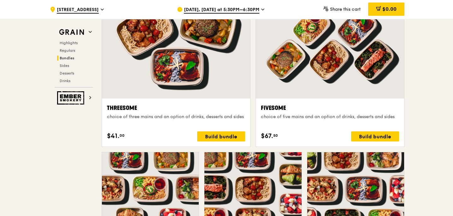
scroll to position [1125, 0]
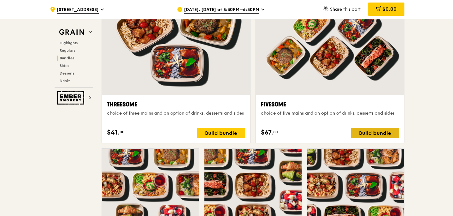
click at [379, 136] on div "Build bundle" at bounding box center [375, 133] width 48 height 10
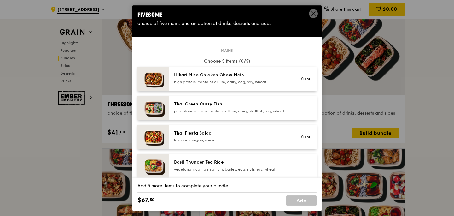
click at [210, 113] on div "pescatarian, spicy, contains allium, dairy, shellfish, soy, wheat" at bounding box center [230, 110] width 113 height 5
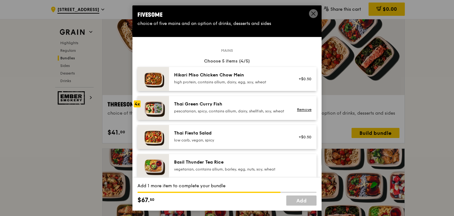
click at [210, 113] on div "pescatarian, spicy, contains allium, dairy, shellfish, soy, wheat" at bounding box center [230, 110] width 113 height 5
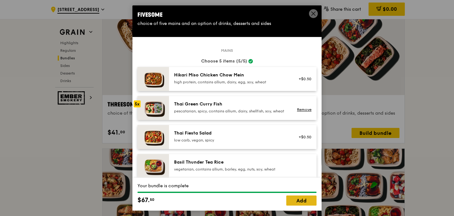
click at [301, 203] on link "Add" at bounding box center [301, 200] width 30 height 10
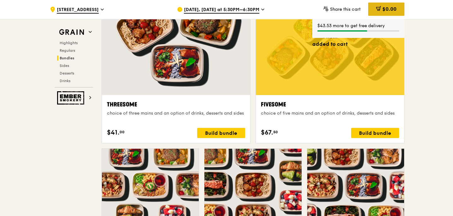
click at [385, 9] on span "$0.00" at bounding box center [389, 9] width 14 height 6
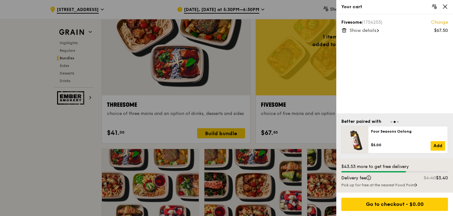
scroll to position [1125, 0]
click at [343, 28] on icon at bounding box center [344, 28] width 2 height 1
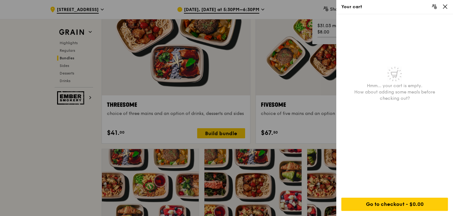
click at [446, 7] on icon at bounding box center [445, 7] width 6 height 6
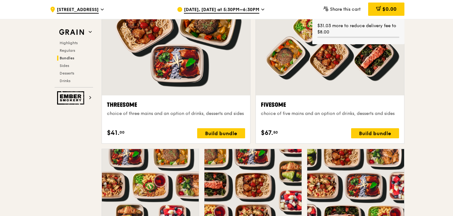
click at [230, 10] on span "Aug 18, Tomorrow at 5:30PM–6:30PM" at bounding box center [221, 10] width 75 height 7
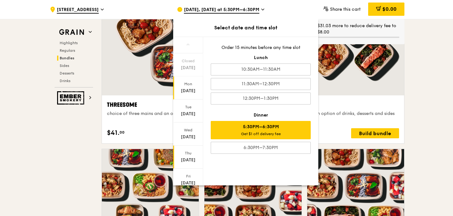
scroll to position [45, 0]
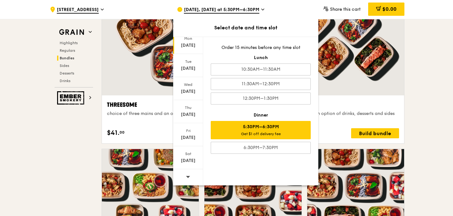
click at [184, 173] on div at bounding box center [188, 177] width 30 height 16
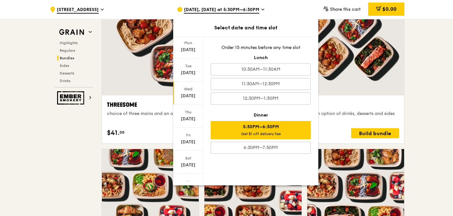
scroll to position [37, 0]
click at [189, 97] on div "Aug 27" at bounding box center [188, 100] width 28 height 6
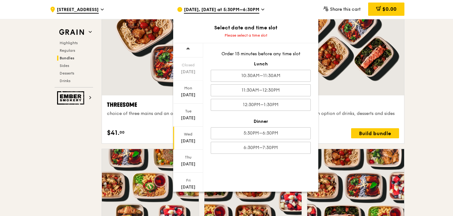
scroll to position [0, 0]
click at [191, 163] on div "Aug 28" at bounding box center [188, 166] width 28 height 6
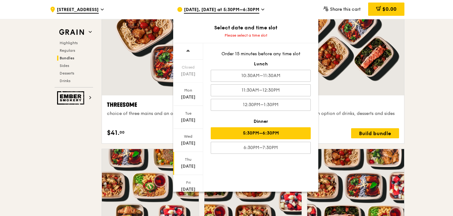
click at [244, 135] on div "5:30PM–6:30PM" at bounding box center [261, 133] width 100 height 12
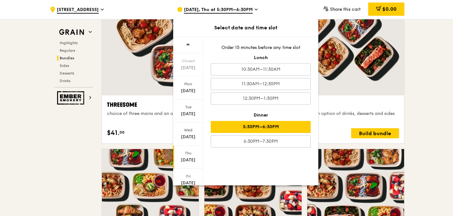
scroll to position [1131, 0]
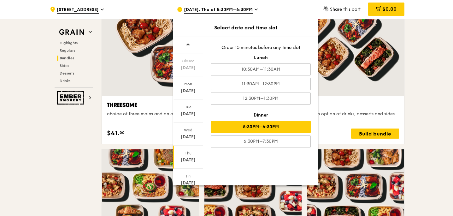
click at [421, 114] on div ".cls-1 { fill: none; stroke: #fff; stroke-linecap: round; stroke-linejoin: roun…" at bounding box center [226, 219] width 453 height 2662
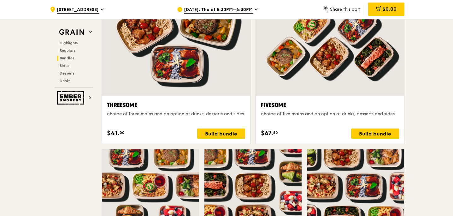
click at [220, 11] on span "Aug 28, Thu at 5:30PM–6:30PM" at bounding box center [218, 10] width 69 height 7
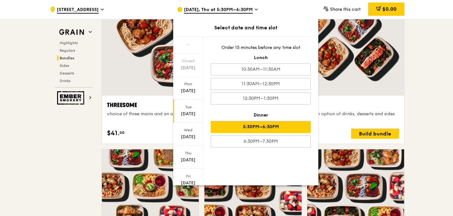
scroll to position [45, 0]
click at [189, 177] on icon at bounding box center [188, 176] width 4 height 5
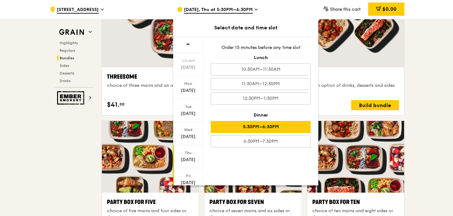
scroll to position [0, 0]
click at [189, 44] on icon at bounding box center [188, 44] width 4 height 5
click at [190, 158] on div "Aug 21" at bounding box center [188, 160] width 28 height 6
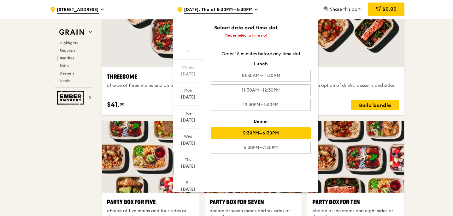
click at [259, 134] on div "5:30PM–6:30PM" at bounding box center [261, 133] width 100 height 12
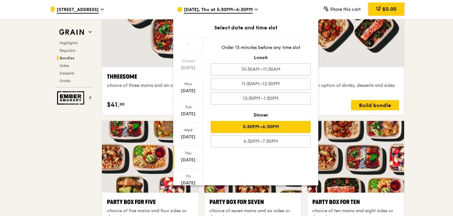
scroll to position [1153, 0]
click at [425, 134] on div ".cls-1 { fill: none; stroke: #fff; stroke-linecap: round; stroke-linejoin: roun…" at bounding box center [226, 194] width 453 height 2656
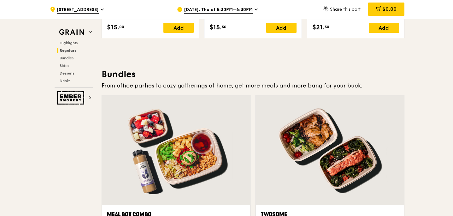
scroll to position [852, 0]
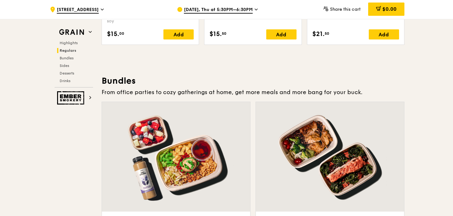
click at [83, 13] on span "226A Compassvale Walk" at bounding box center [78, 10] width 42 height 7
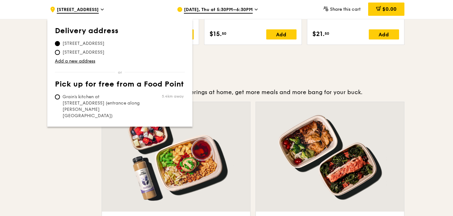
click at [83, 12] on span "226A Compassvale Walk" at bounding box center [78, 10] width 42 height 7
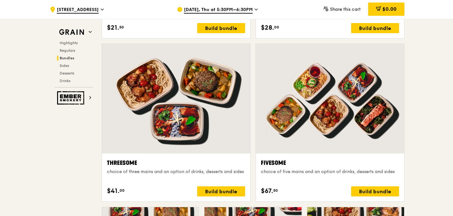
scroll to position [1067, 0]
